Goal: Check status

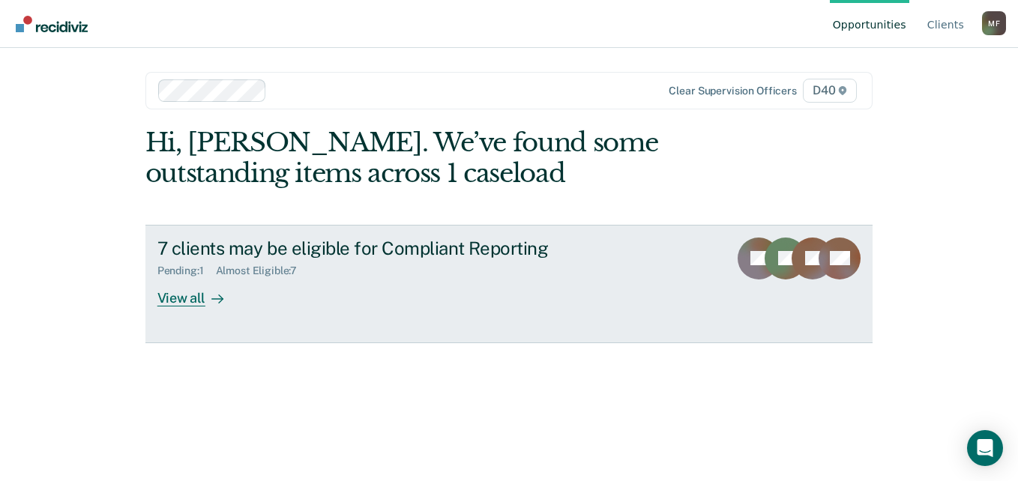
click at [420, 287] on div "7 clients may be eligible for Compliant Reporting Pending : 1 Almost Eligible :…" at bounding box center [438, 272] width 562 height 69
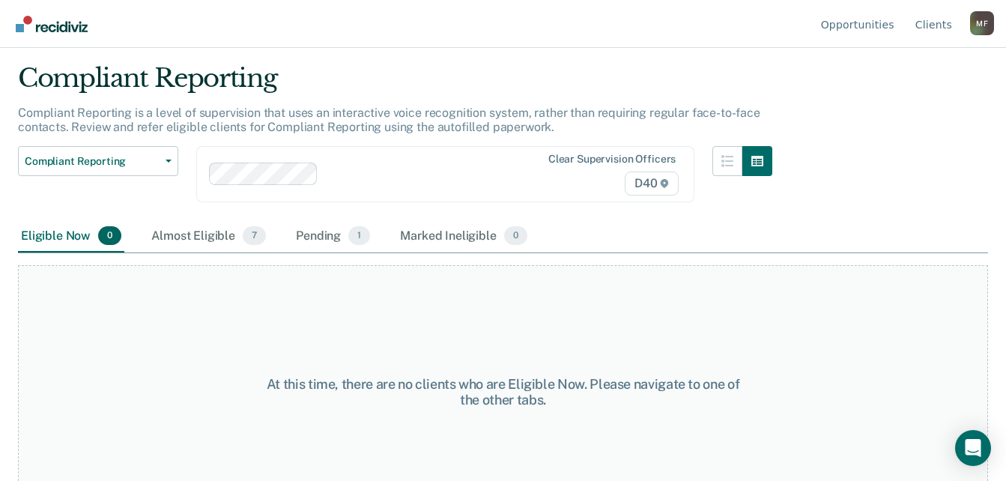
scroll to position [78, 0]
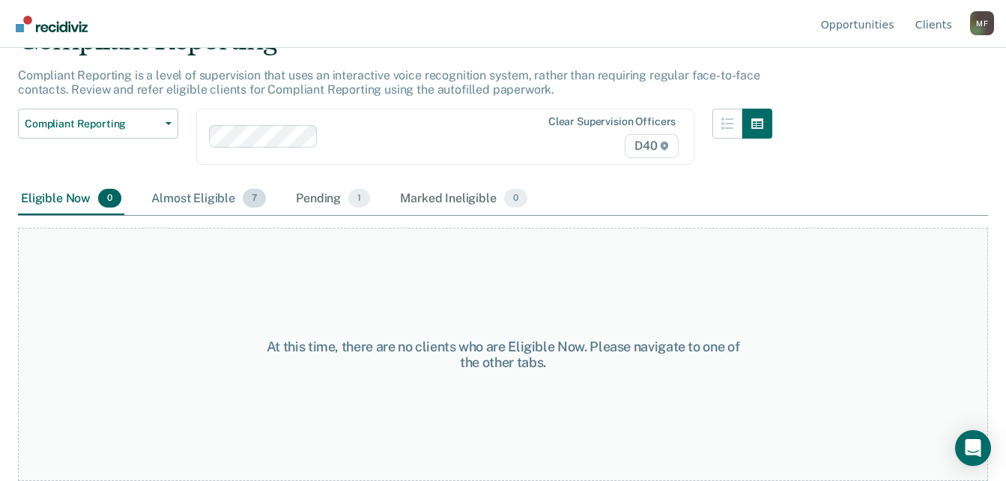
click at [219, 199] on div "Almost Eligible 7" at bounding box center [208, 199] width 121 height 33
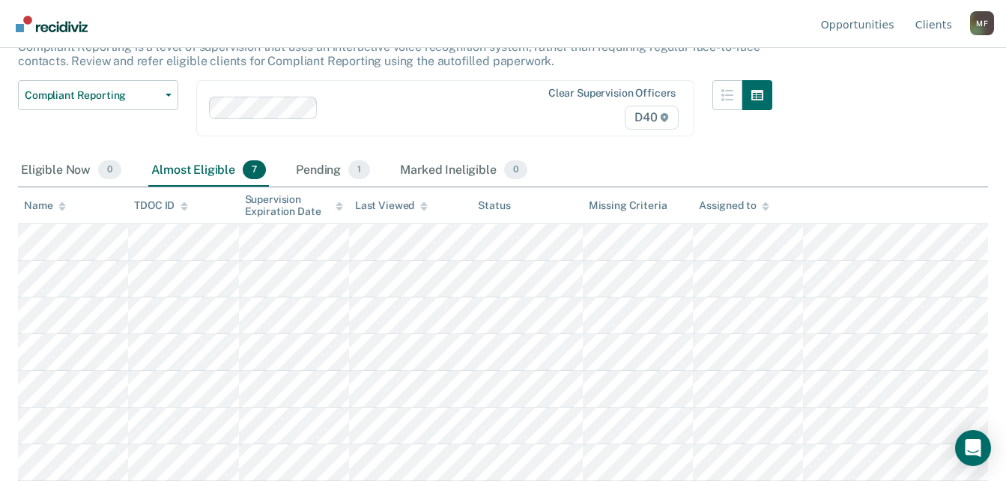
scroll to position [229, 0]
